Goal: Task Accomplishment & Management: Manage account settings

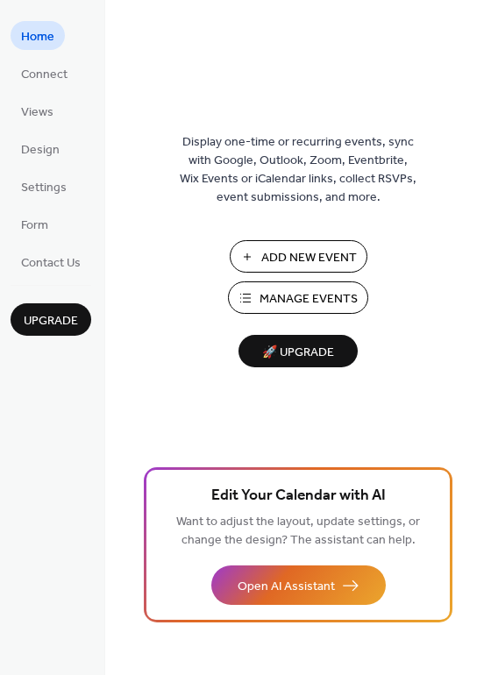
click at [283, 290] on span "Manage Events" at bounding box center [309, 299] width 98 height 18
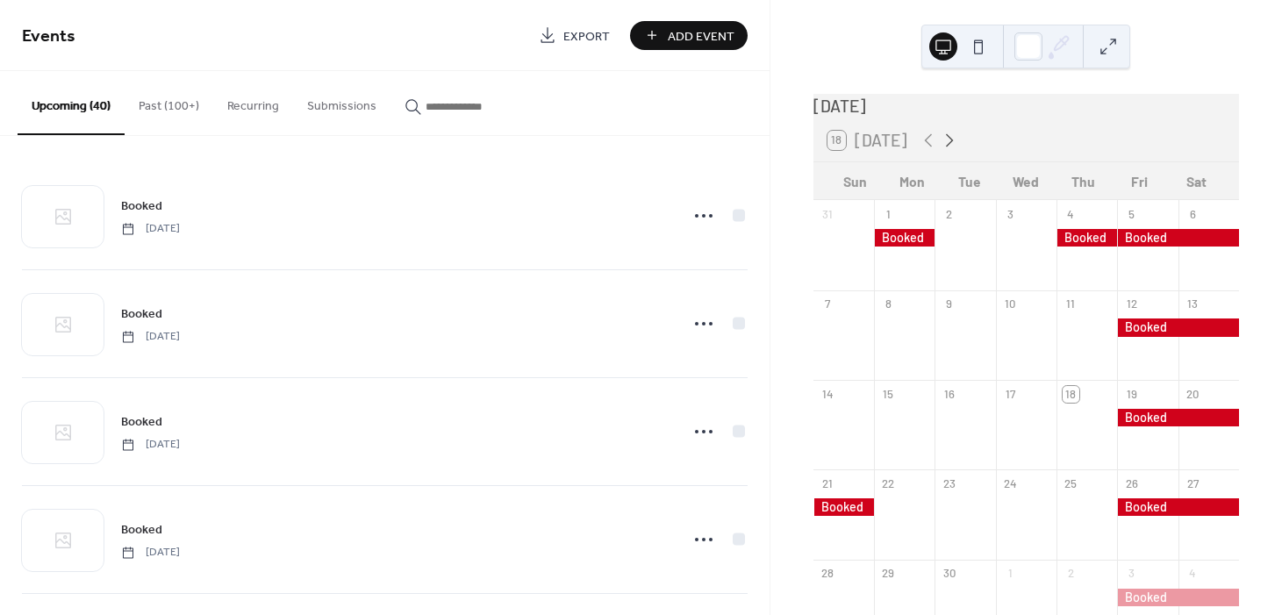
click at [948, 148] on icon at bounding box center [949, 140] width 21 height 21
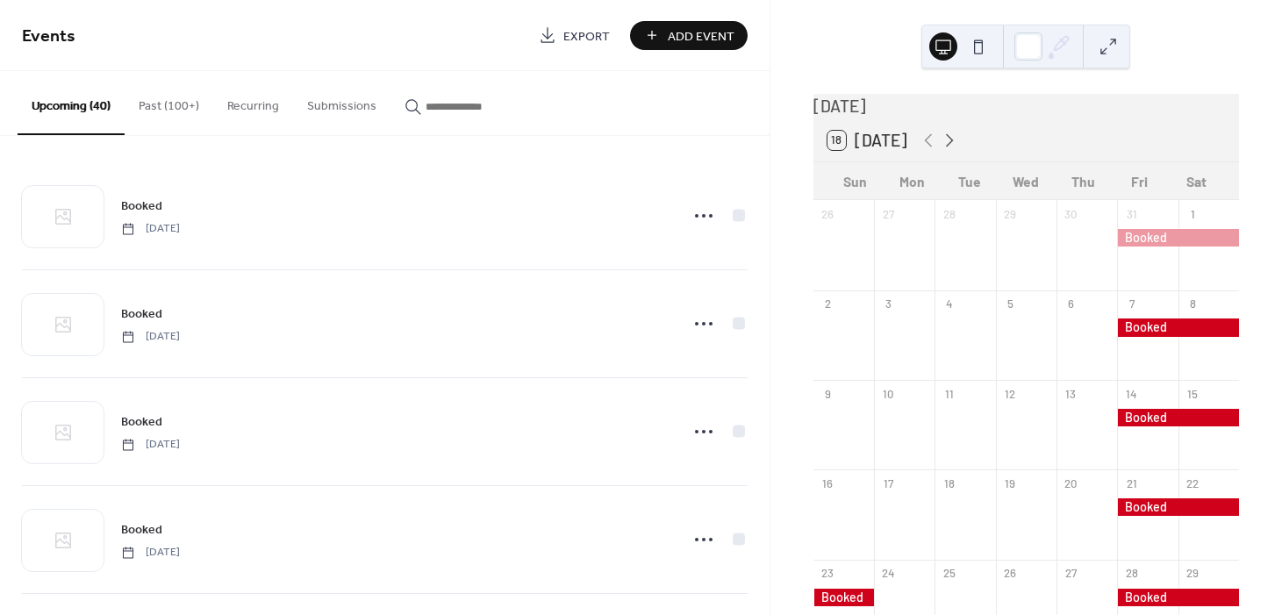
click at [948, 148] on icon at bounding box center [949, 140] width 21 height 21
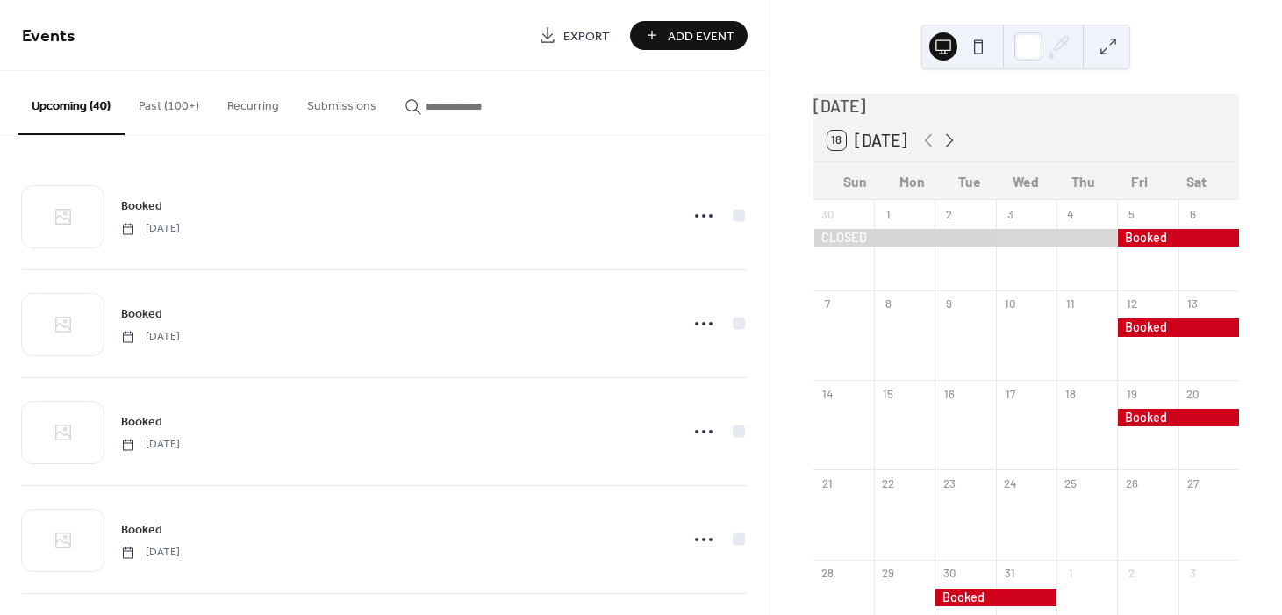
click at [948, 148] on icon at bounding box center [949, 140] width 21 height 21
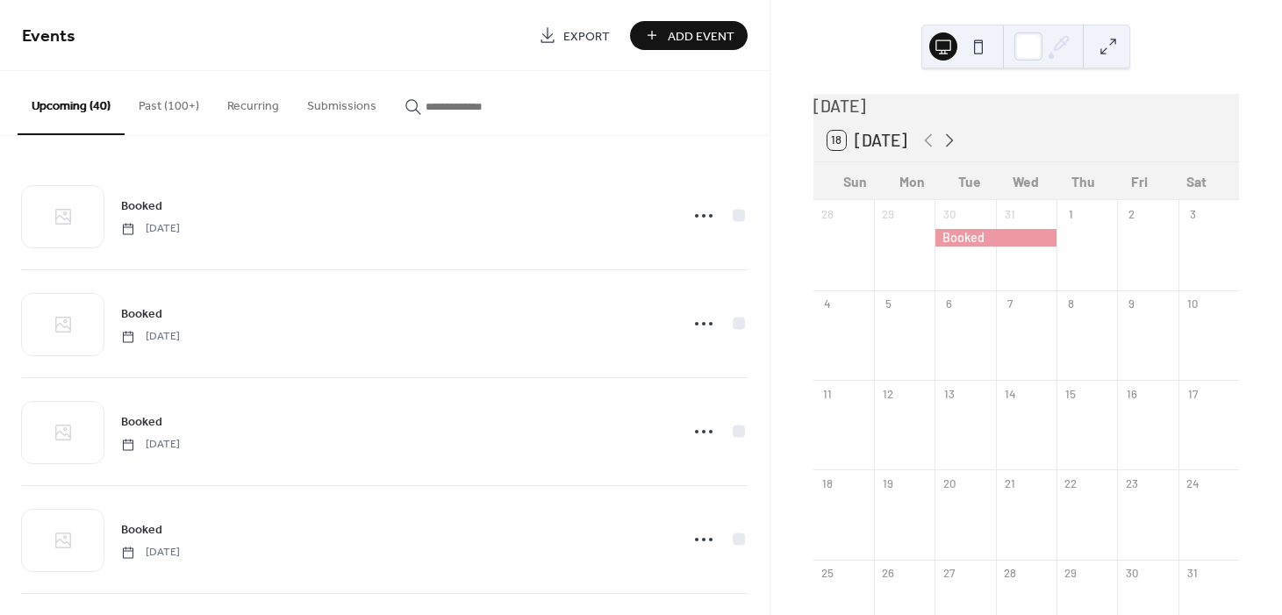
click at [948, 148] on icon at bounding box center [949, 140] width 21 height 21
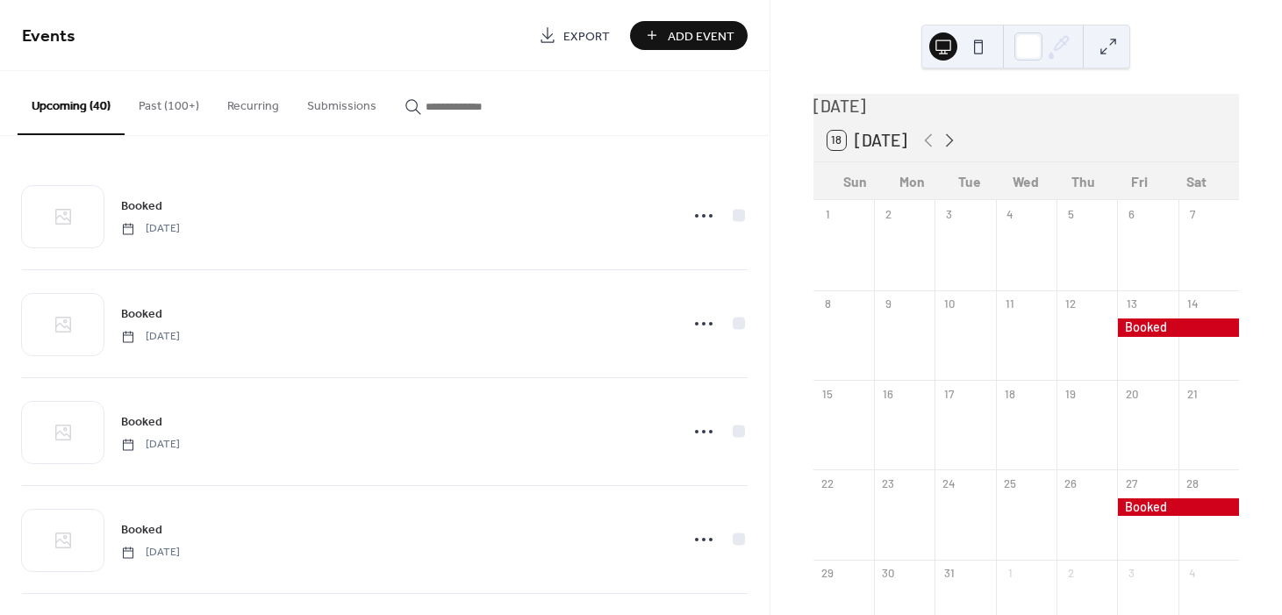
click at [948, 148] on icon at bounding box center [949, 140] width 21 height 21
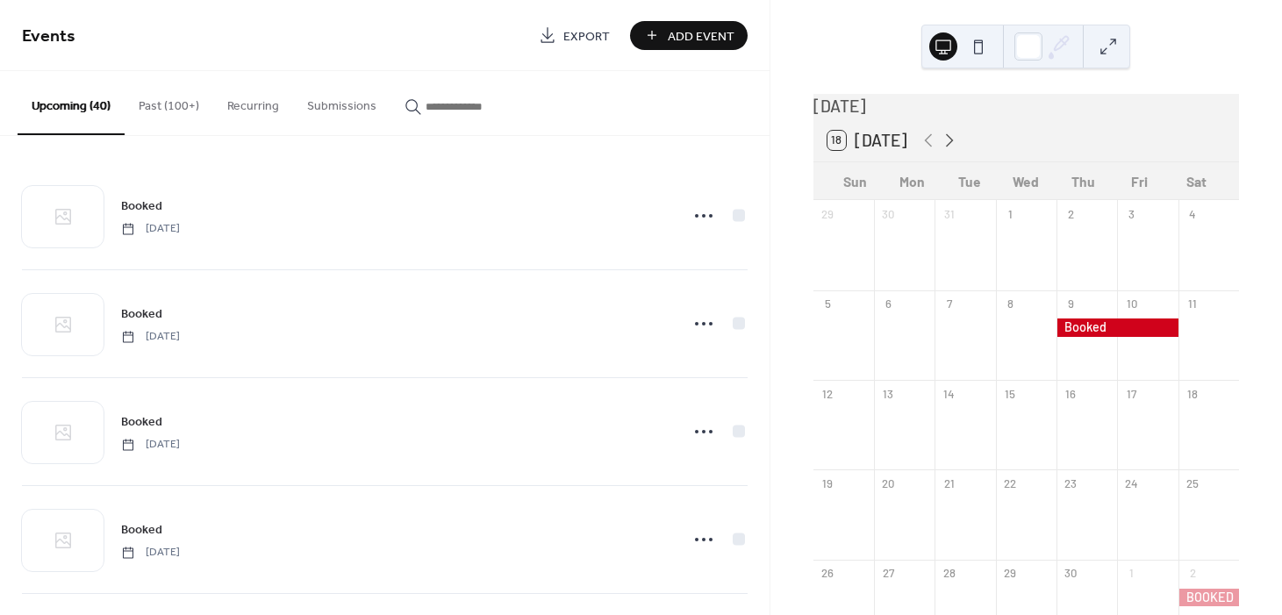
click at [948, 148] on icon at bounding box center [949, 140] width 21 height 21
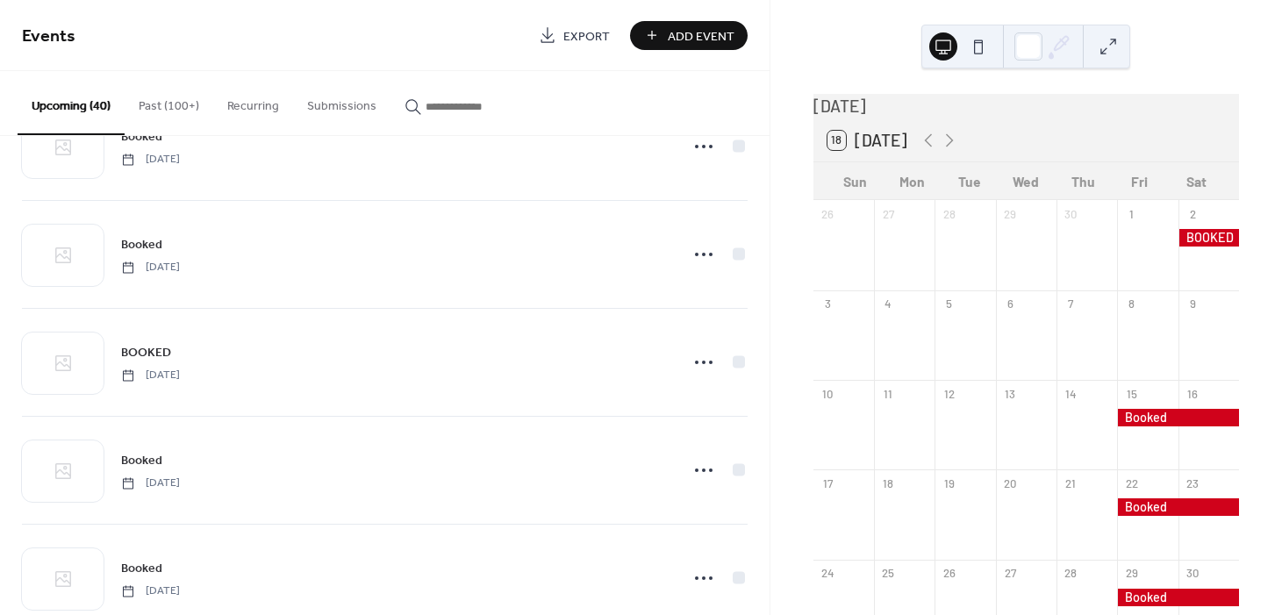
scroll to position [2348, 0]
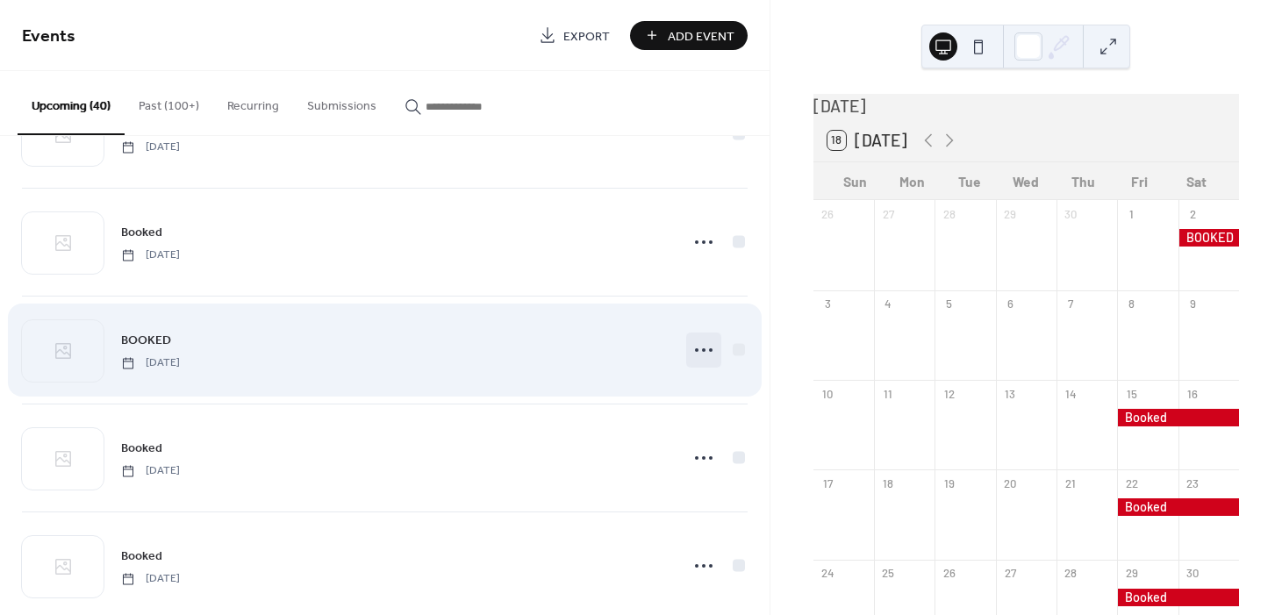
click at [702, 348] on circle at bounding box center [704, 350] width 4 height 4
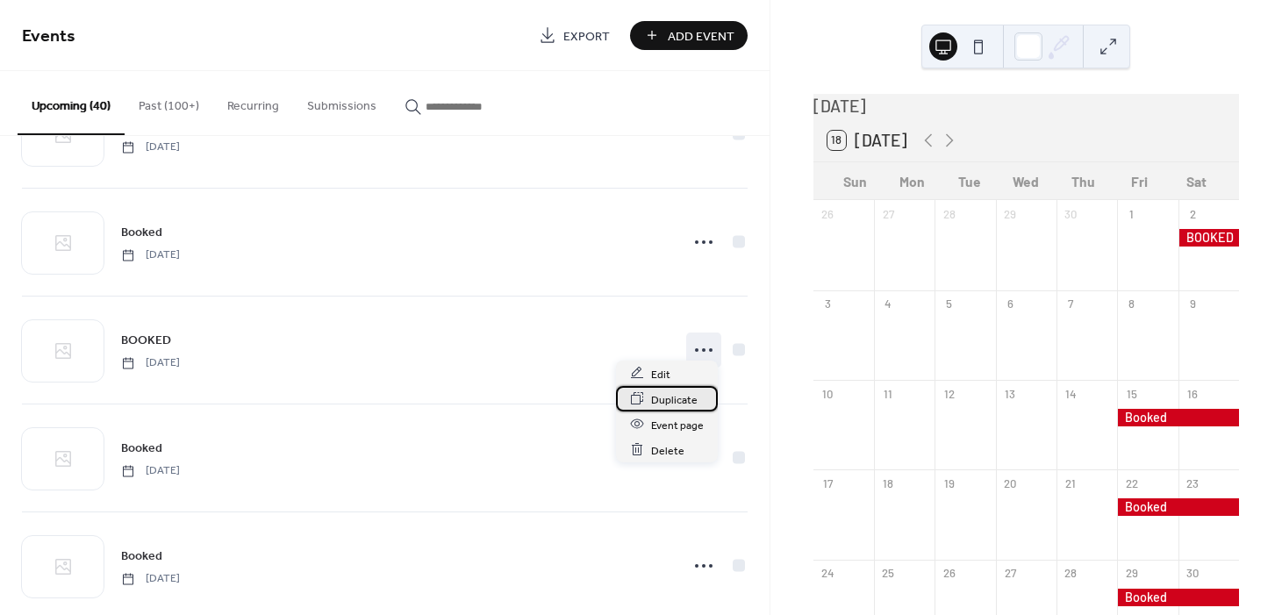
click at [661, 400] on span "Duplicate" at bounding box center [674, 399] width 46 height 18
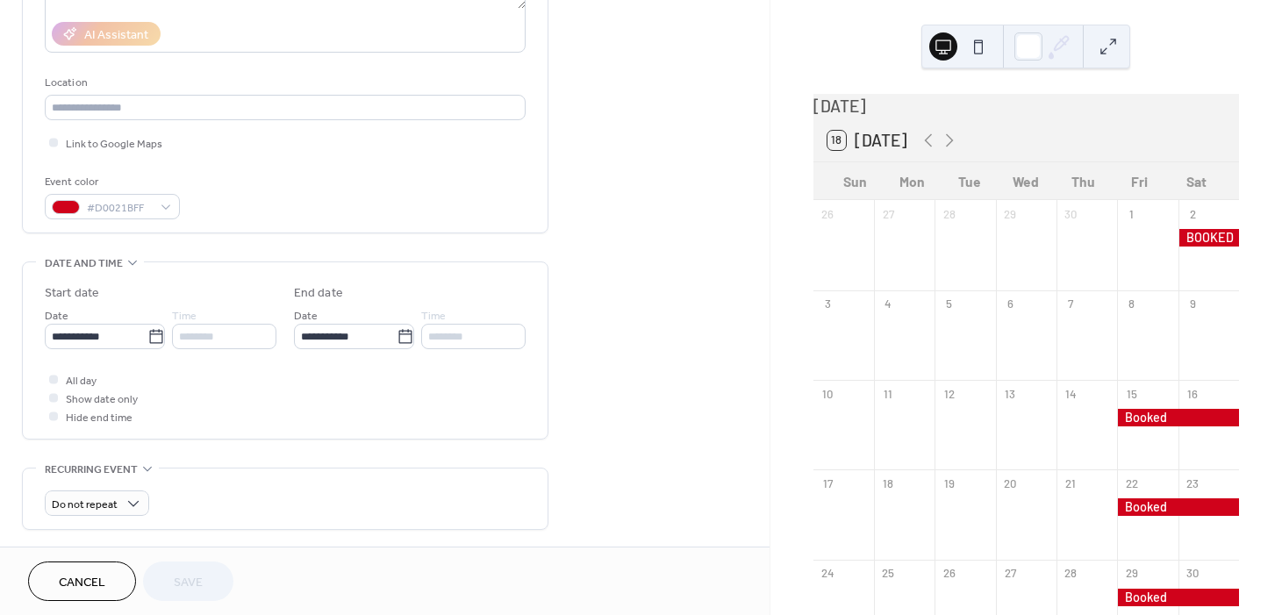
scroll to position [418, 0]
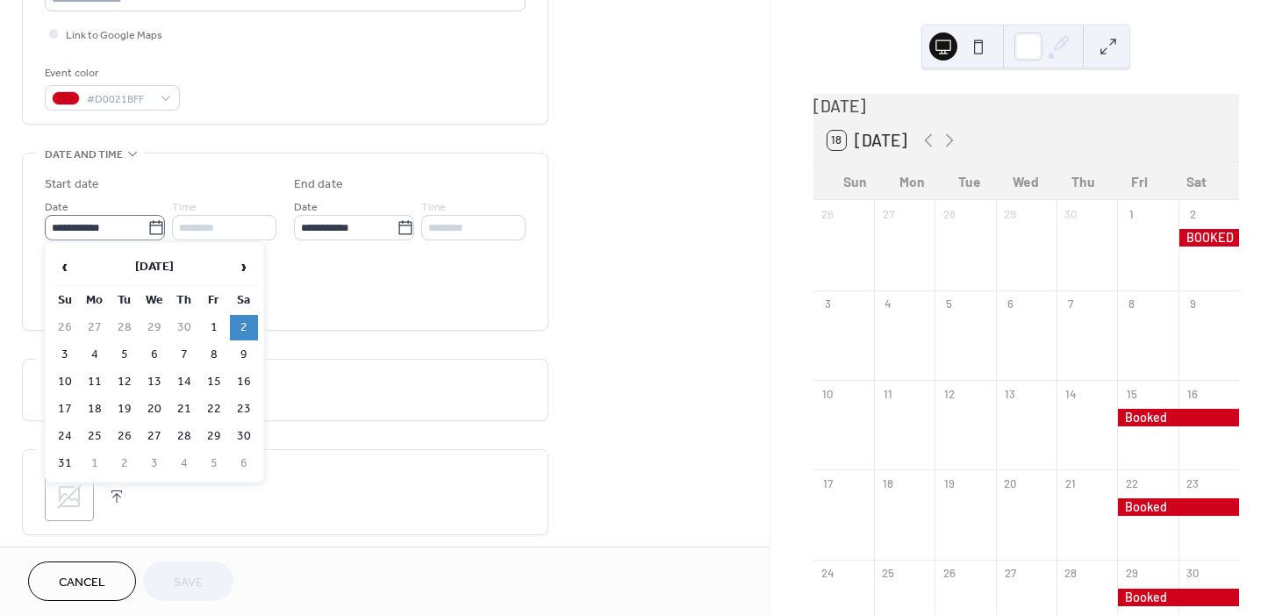
click at [149, 222] on icon at bounding box center [155, 227] width 13 height 14
click at [147, 222] on input "**********" at bounding box center [96, 227] width 103 height 25
click at [213, 354] on td "8" at bounding box center [214, 354] width 28 height 25
type input "**********"
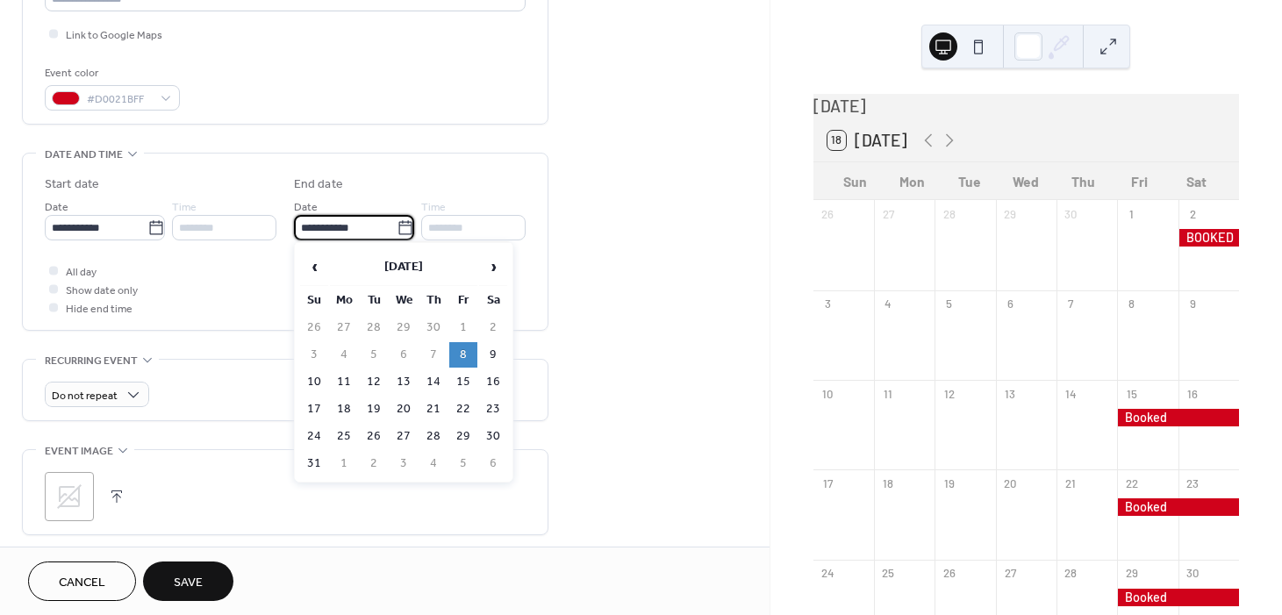
click at [356, 234] on input "**********" at bounding box center [345, 227] width 103 height 25
click at [491, 358] on td "9" at bounding box center [493, 354] width 28 height 25
type input "**********"
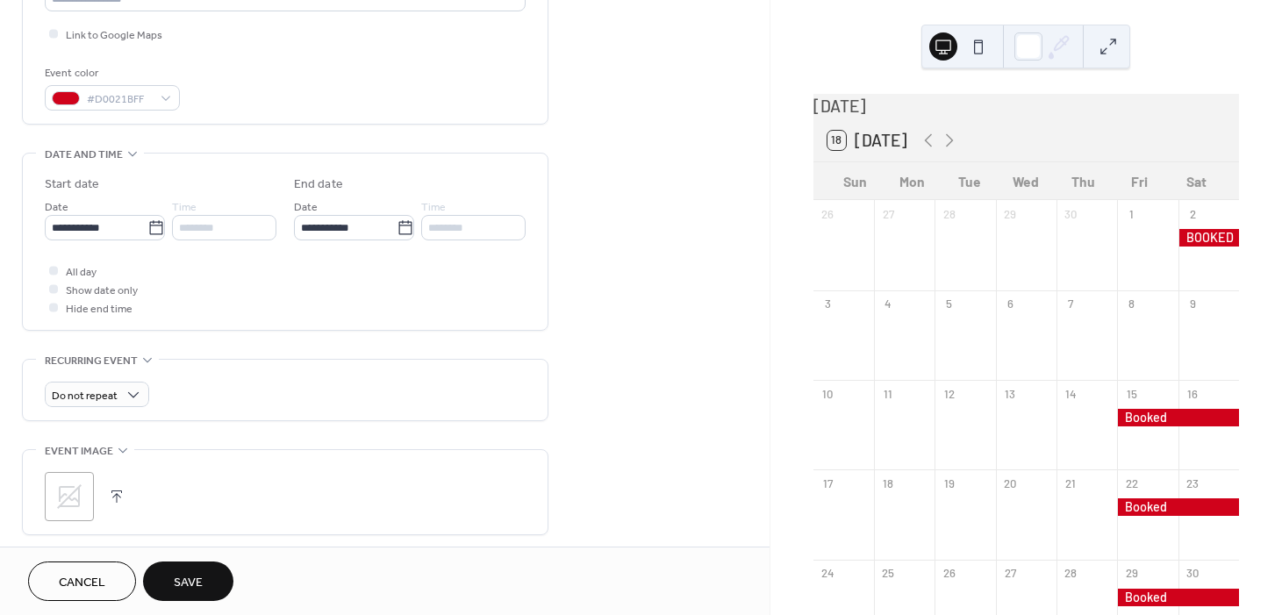
click at [199, 568] on button "Save" at bounding box center [188, 580] width 90 height 39
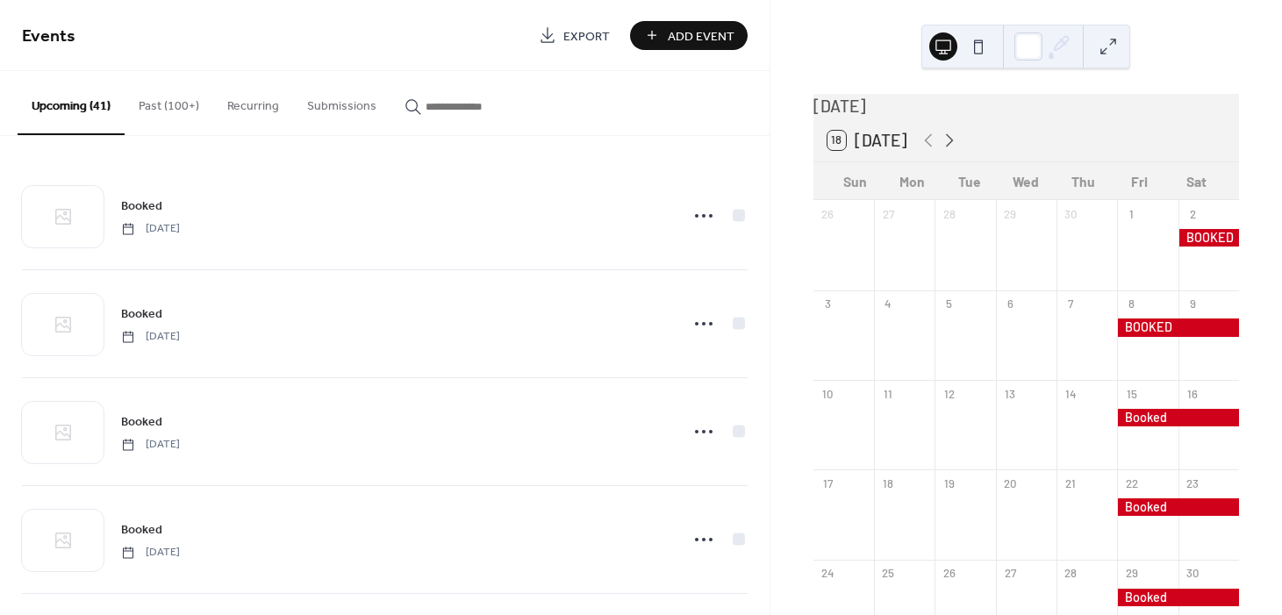
click at [945, 145] on icon at bounding box center [949, 140] width 21 height 21
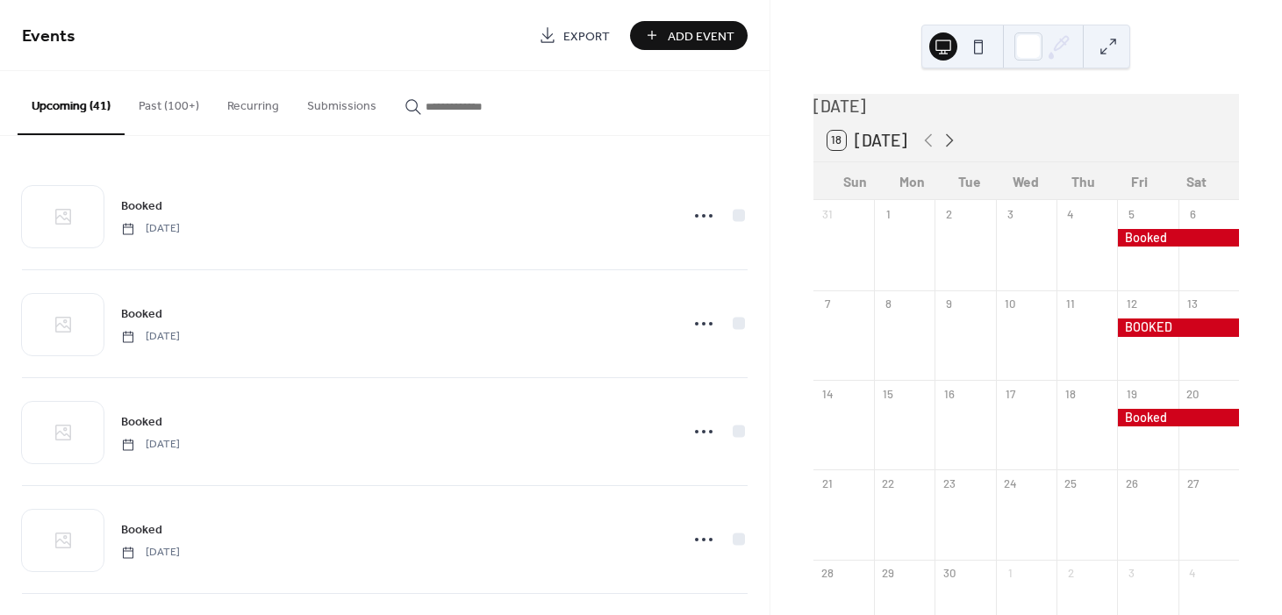
click at [945, 145] on icon at bounding box center [949, 140] width 21 height 21
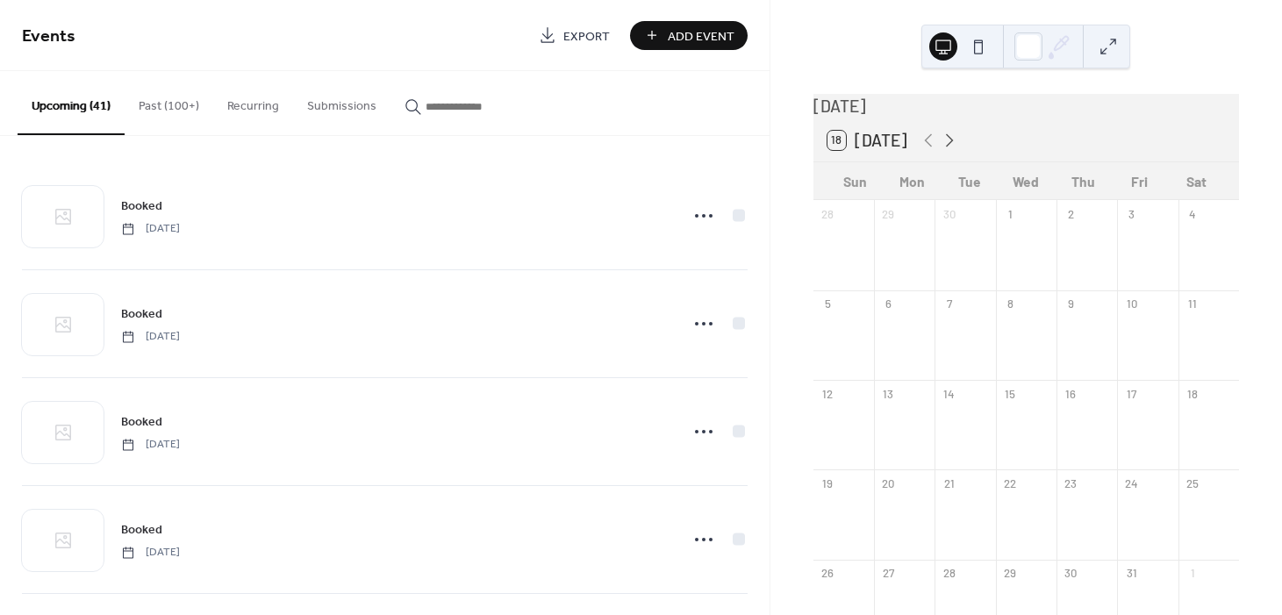
click at [945, 145] on icon at bounding box center [949, 140] width 21 height 21
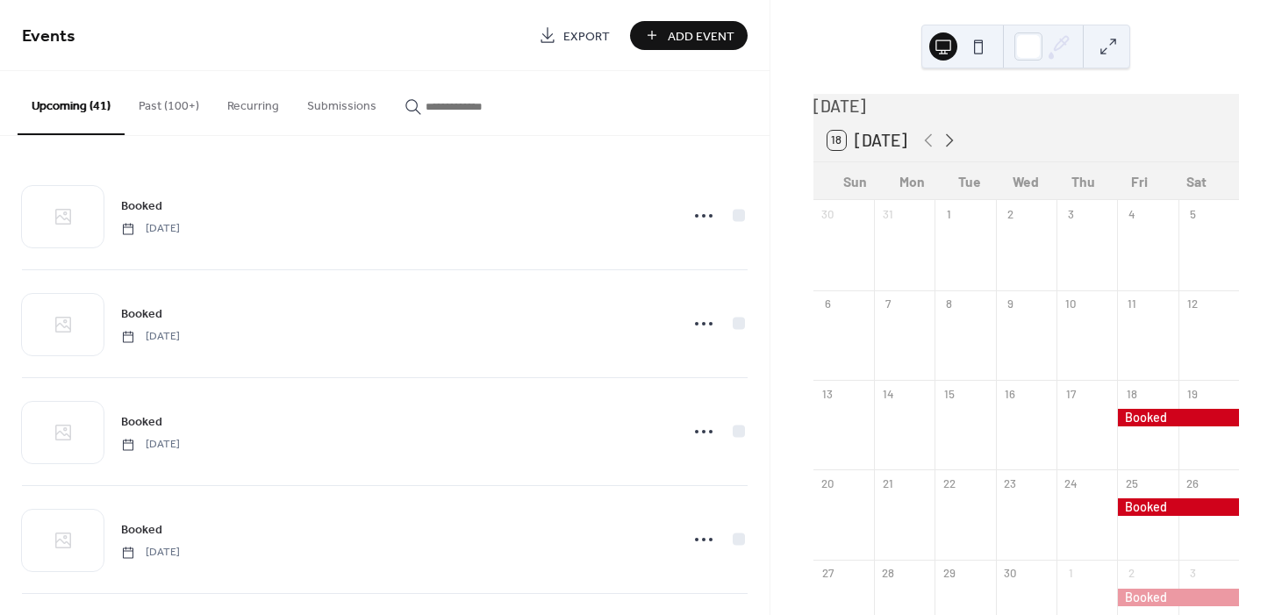
click at [945, 145] on icon at bounding box center [949, 140] width 21 height 21
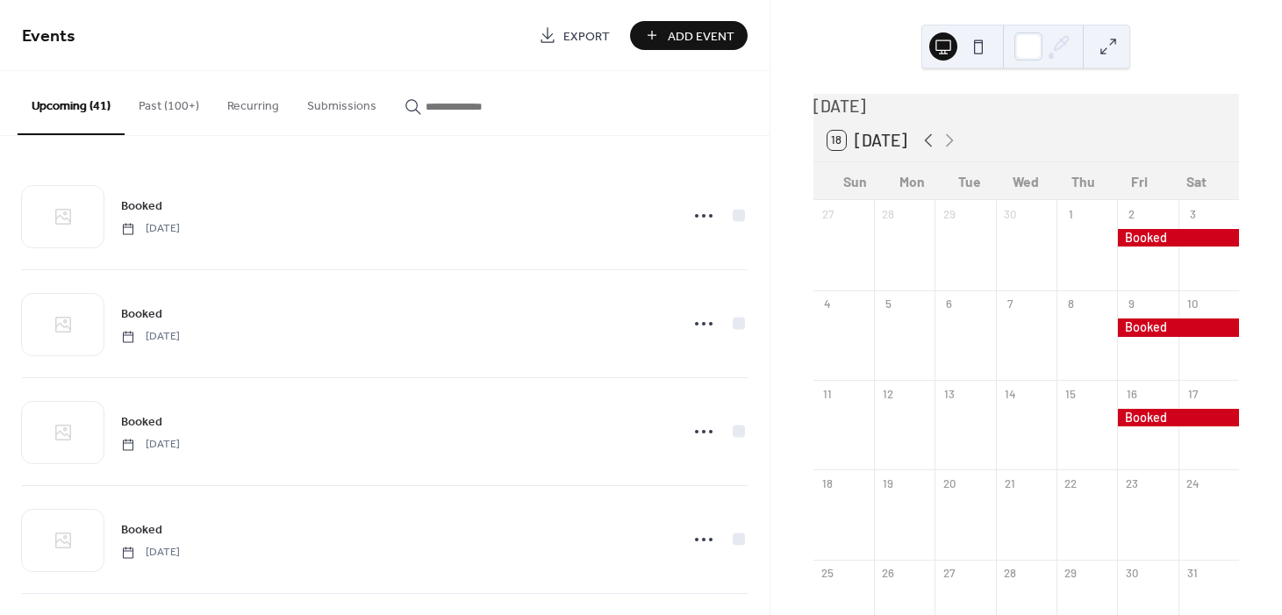
click at [918, 145] on icon at bounding box center [928, 140] width 21 height 21
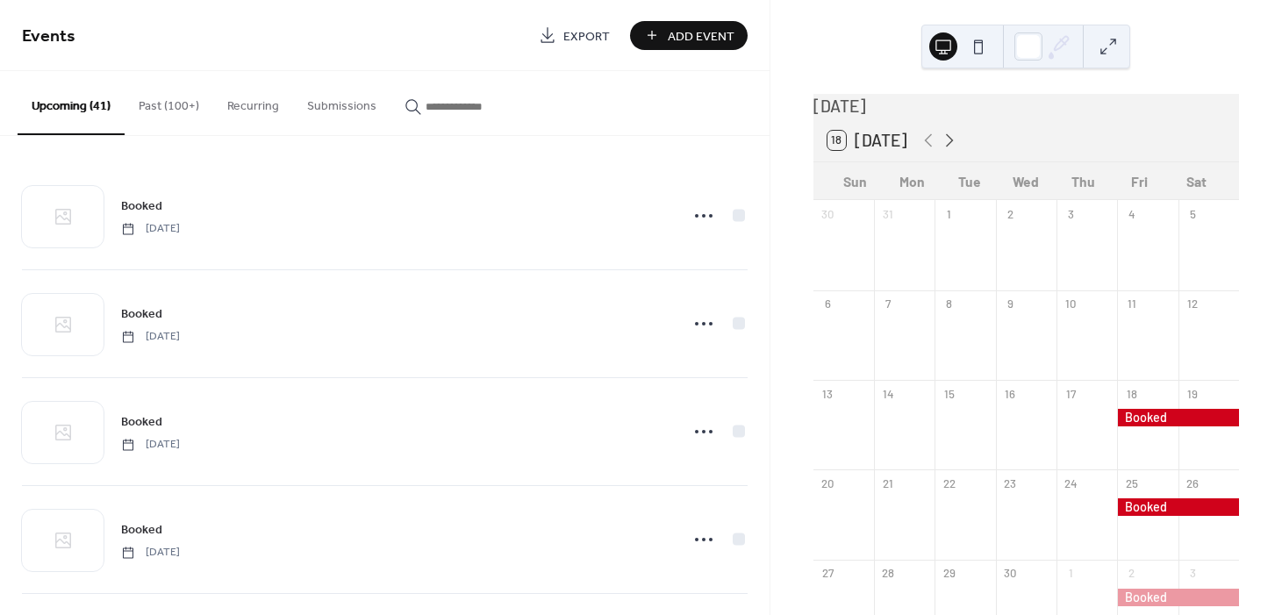
click at [946, 147] on icon at bounding box center [950, 139] width 8 height 13
